Goal: Transaction & Acquisition: Subscribe to service/newsletter

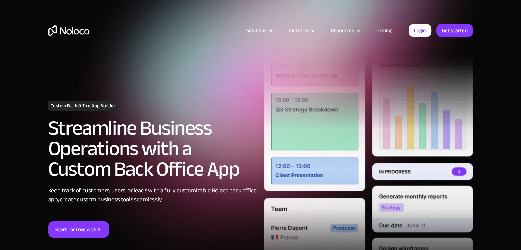
click at [390, 30] on link "Pricing" at bounding box center [384, 30] width 32 height 9
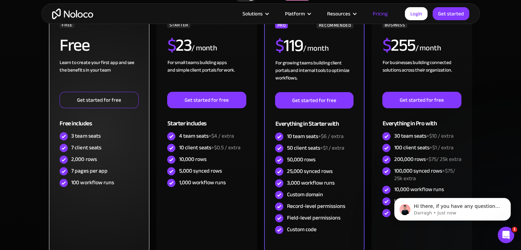
click at [104, 105] on link "Get started for free" at bounding box center [99, 100] width 79 height 16
